Goal: Transaction & Acquisition: Book appointment/travel/reservation

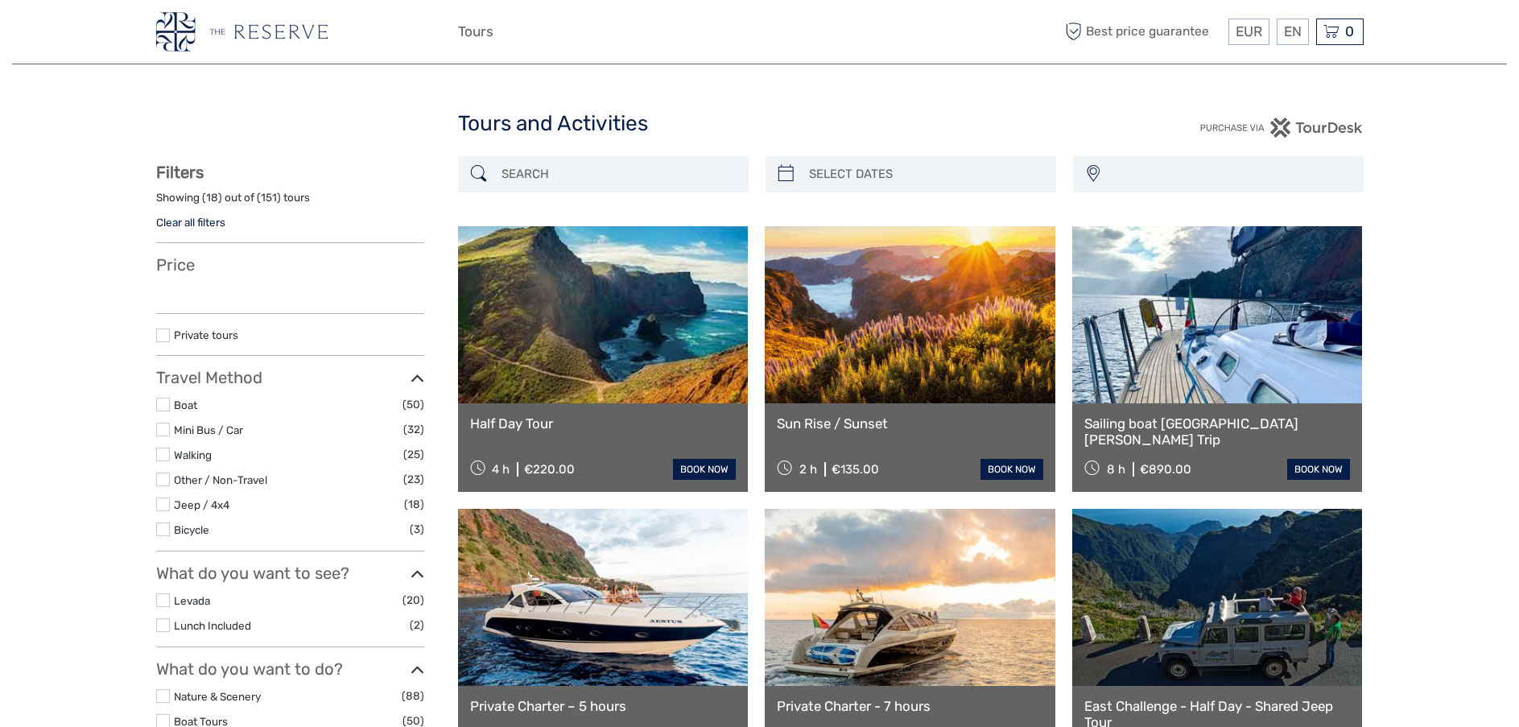
select select
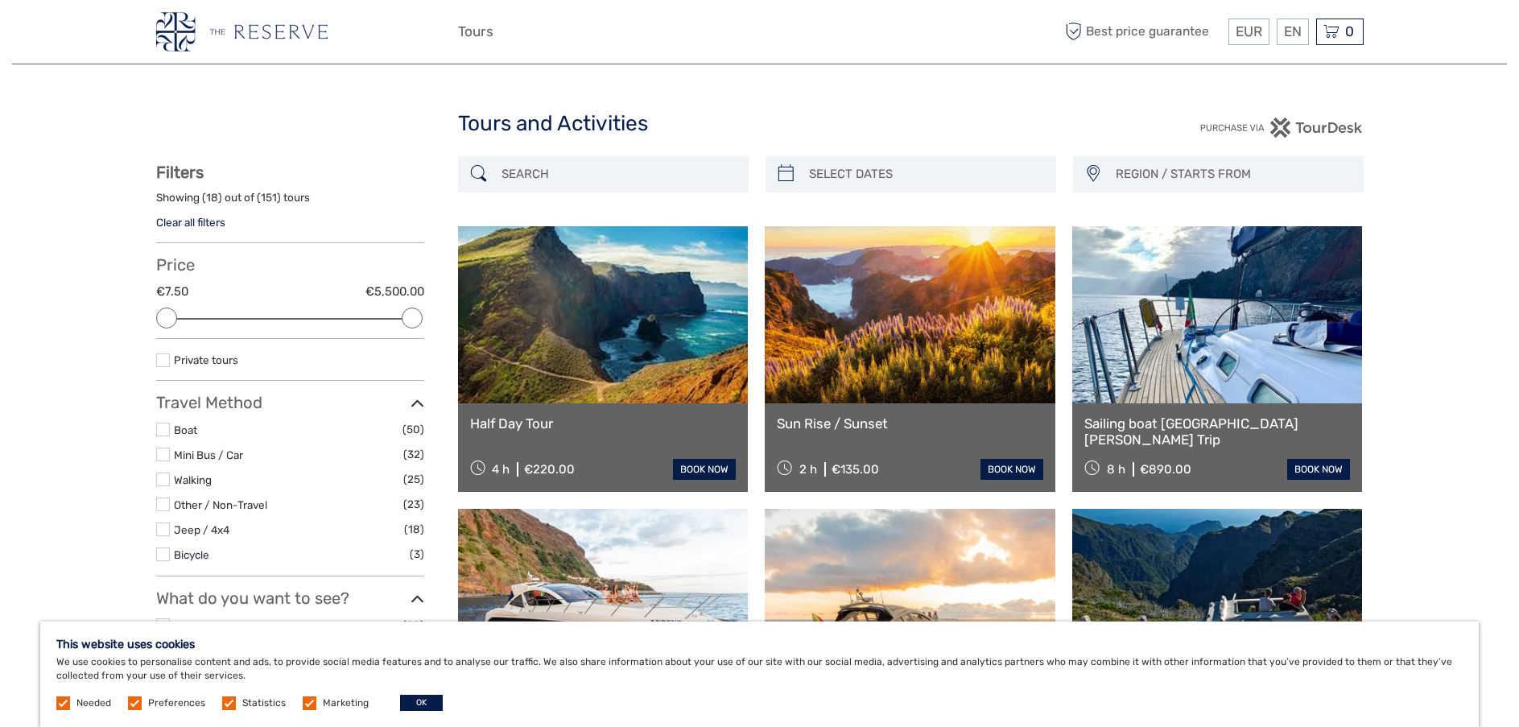
click at [1216, 373] on link at bounding box center [1217, 314] width 291 height 177
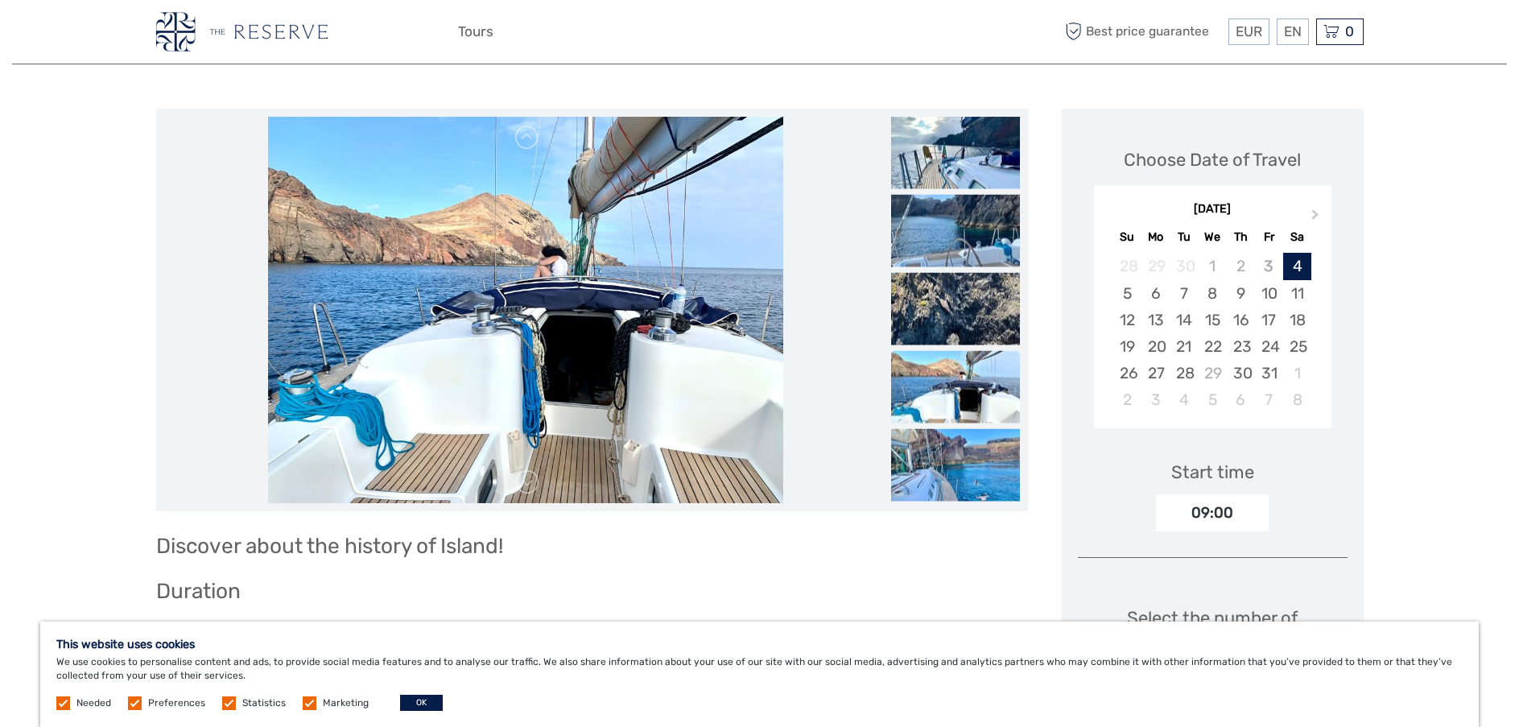
scroll to position [161, 0]
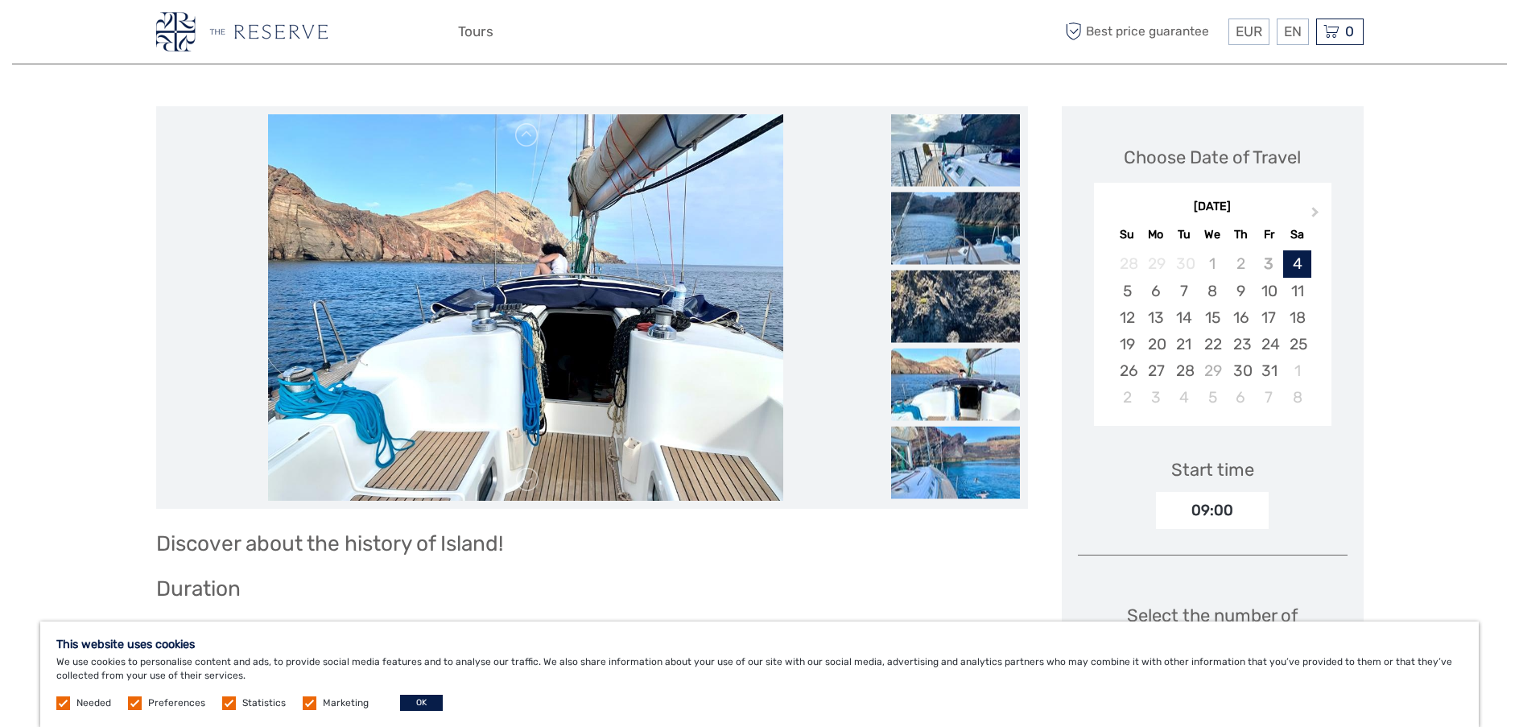
click at [544, 223] on img at bounding box center [525, 307] width 515 height 386
click at [966, 154] on img at bounding box center [955, 150] width 129 height 72
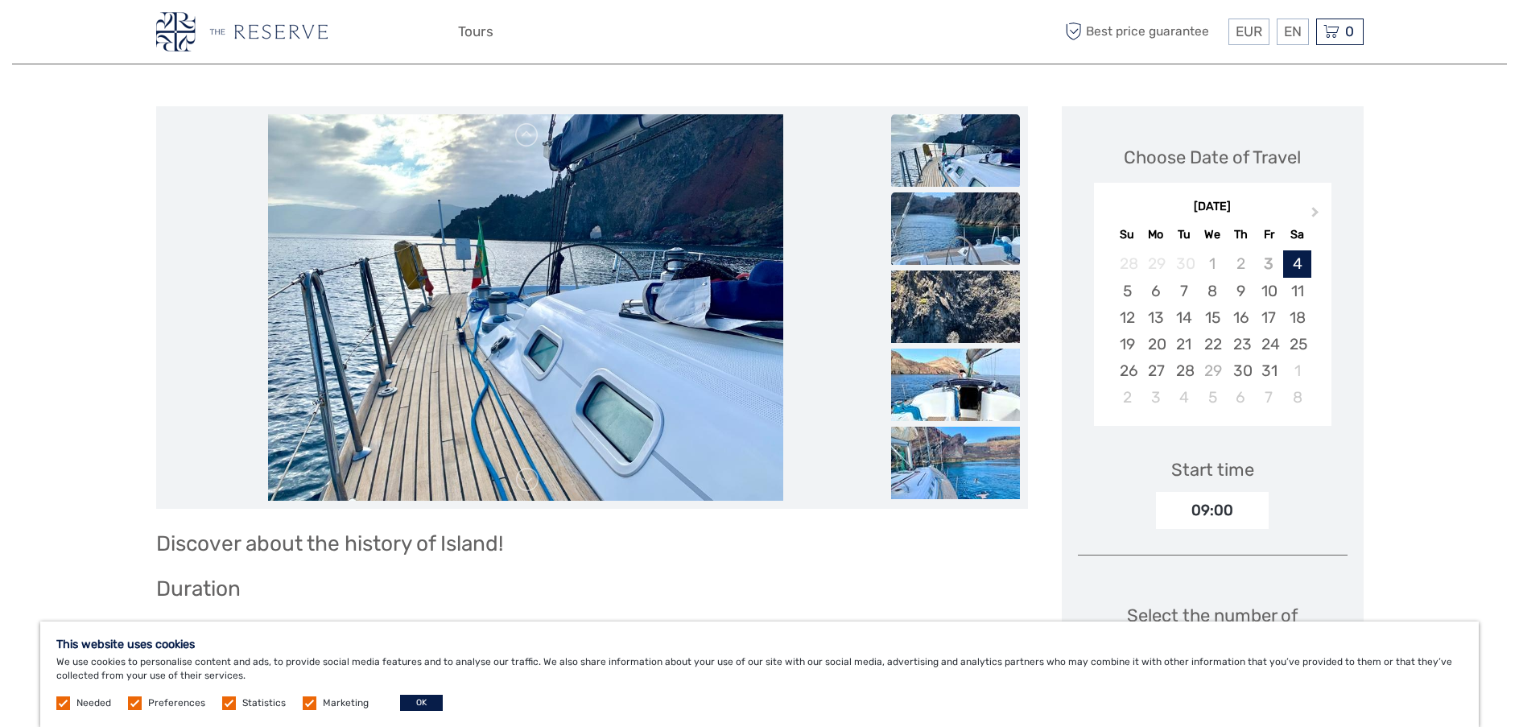
click at [977, 222] on img at bounding box center [955, 228] width 129 height 72
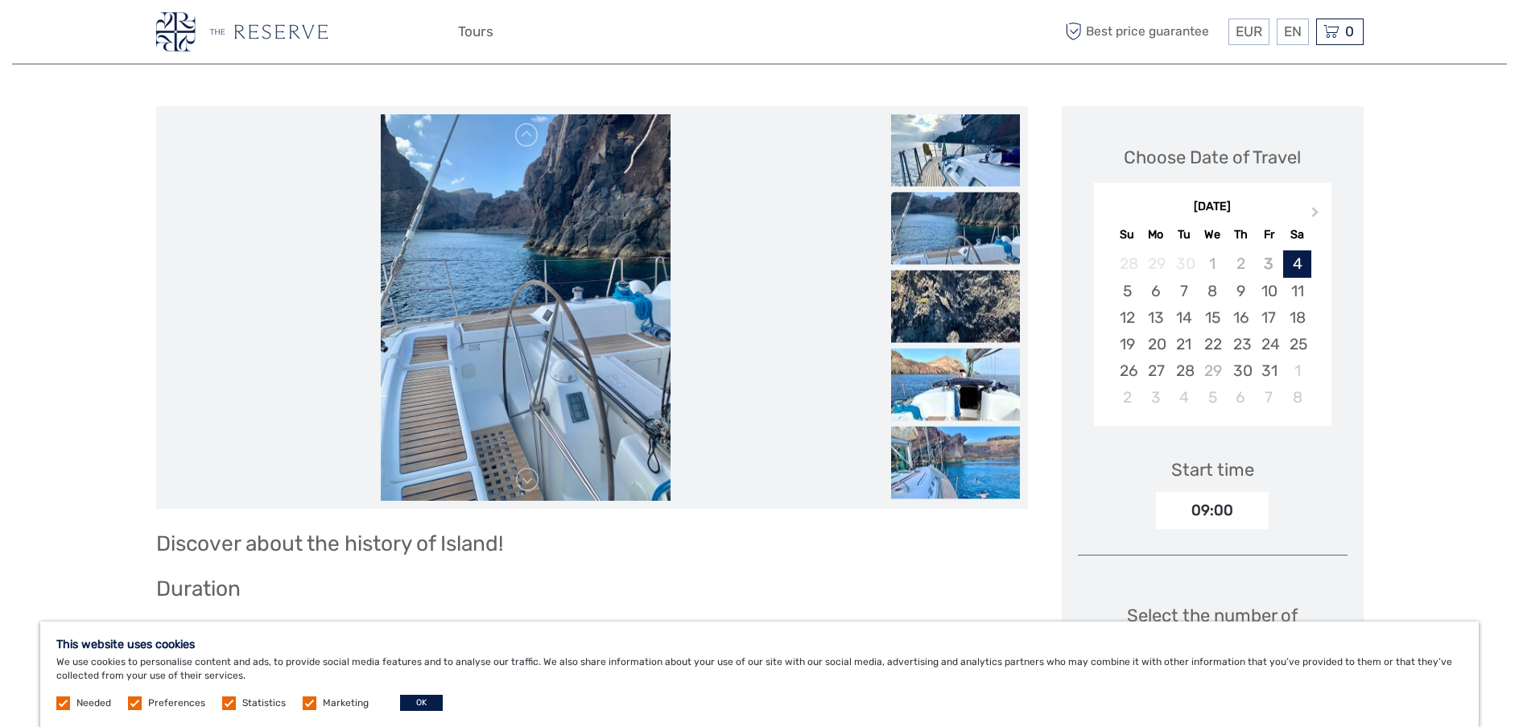
click at [960, 237] on img at bounding box center [955, 228] width 129 height 72
click at [959, 292] on img at bounding box center [955, 306] width 129 height 72
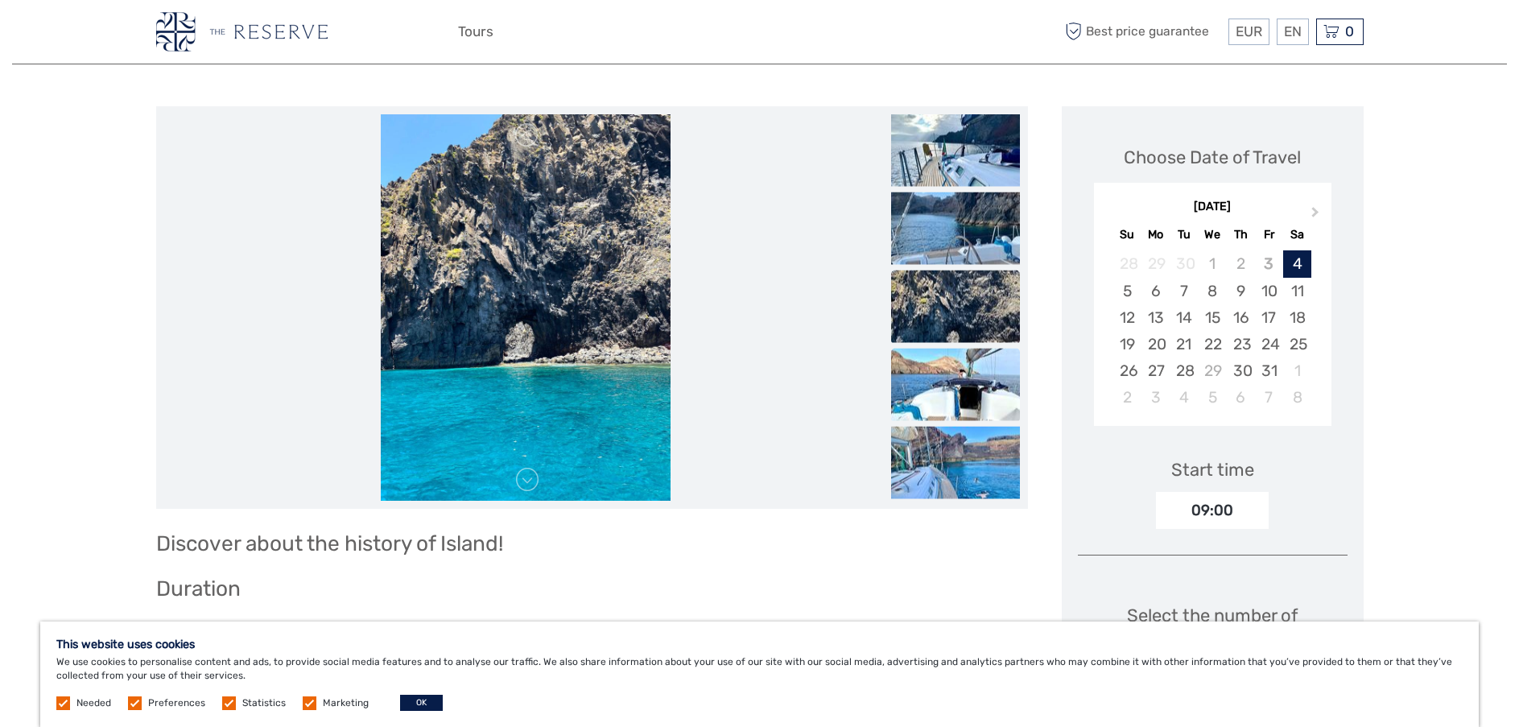
click at [962, 367] on img at bounding box center [955, 385] width 129 height 72
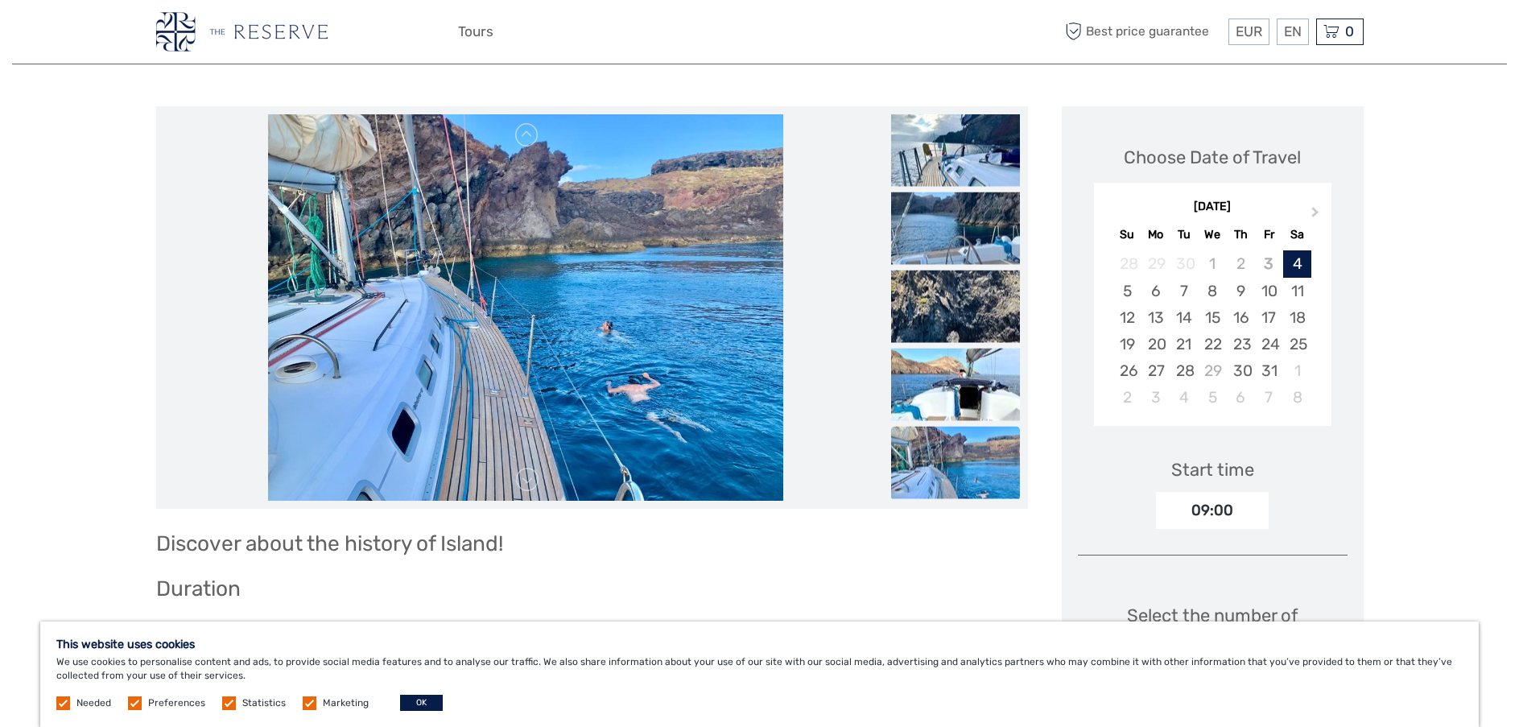
click at [952, 460] on img at bounding box center [955, 463] width 129 height 72
click at [961, 394] on img at bounding box center [955, 385] width 129 height 72
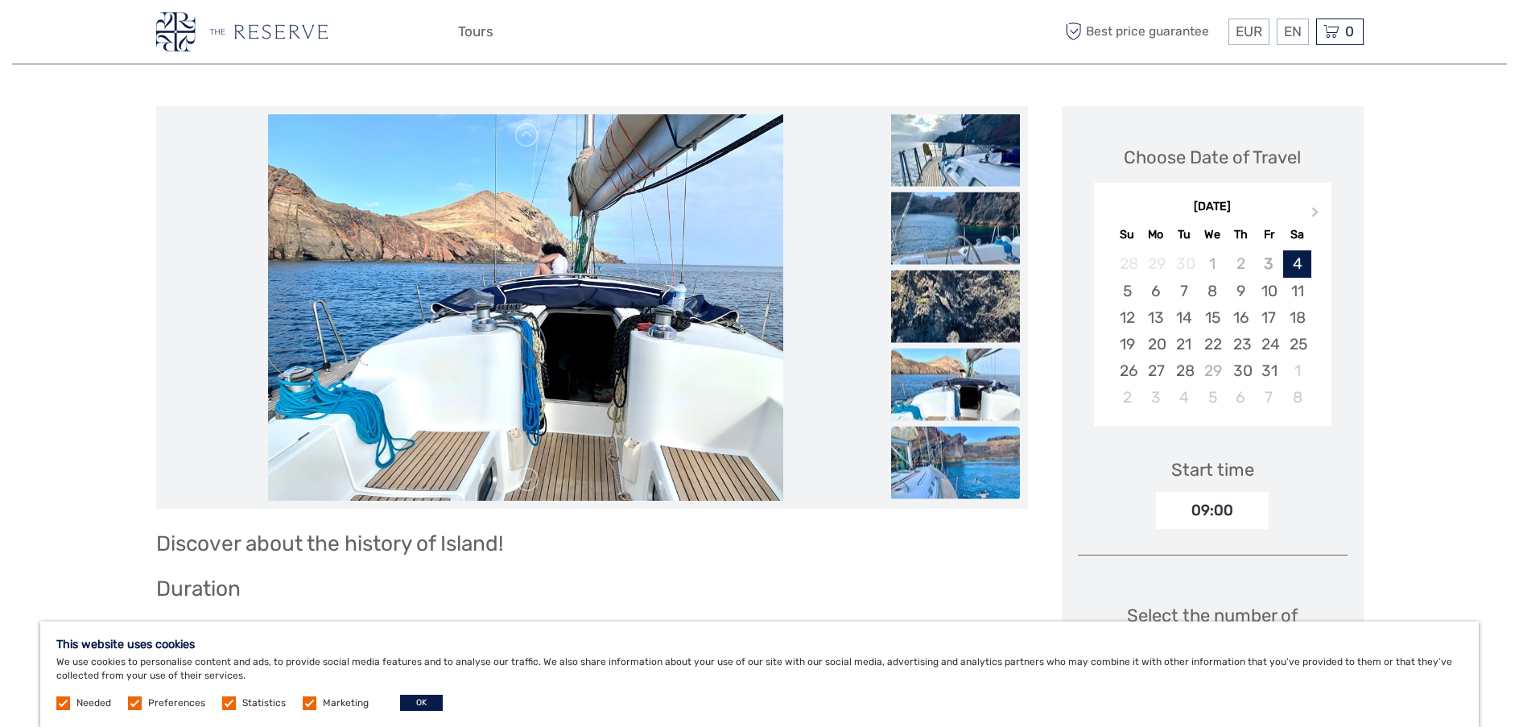
click at [941, 465] on img at bounding box center [955, 463] width 129 height 72
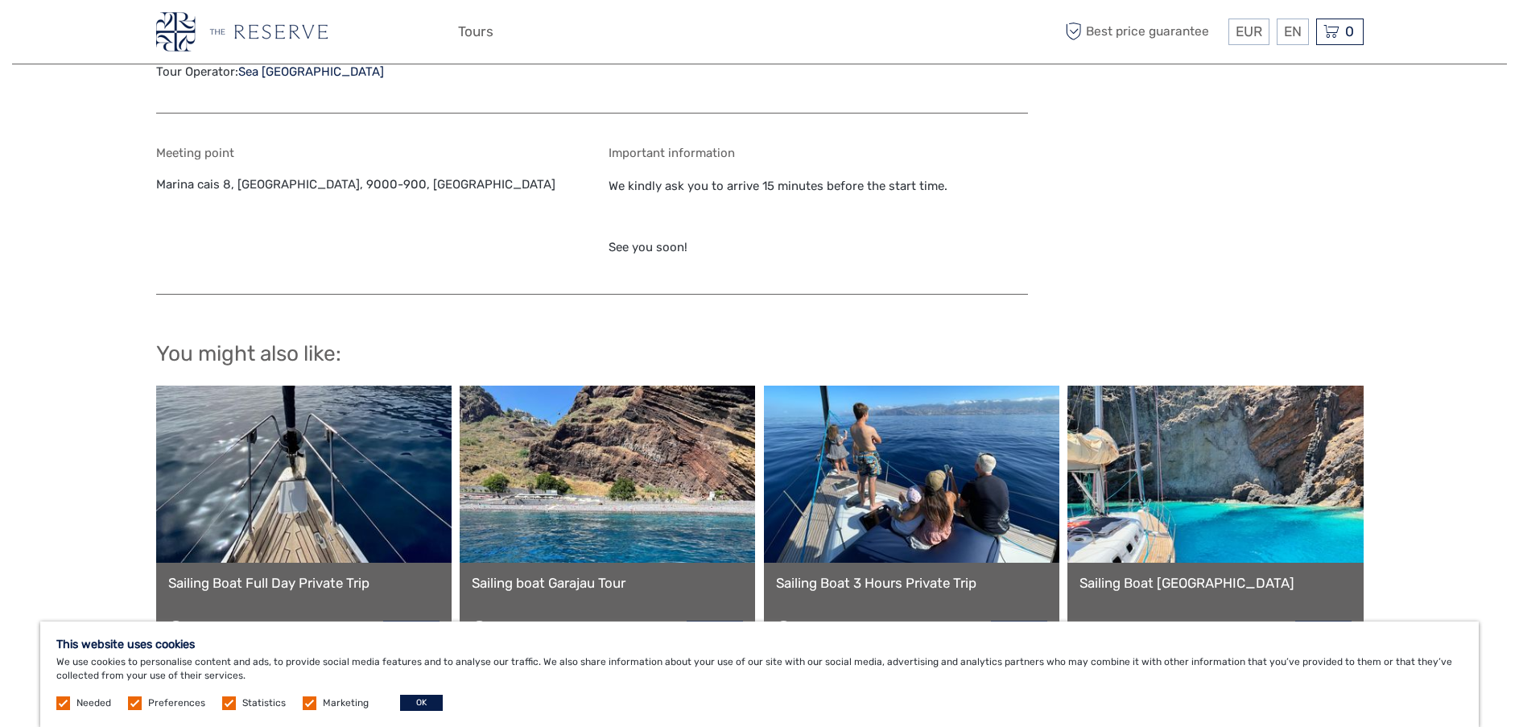
scroll to position [1127, 0]
